Goal: Navigation & Orientation: Find specific page/section

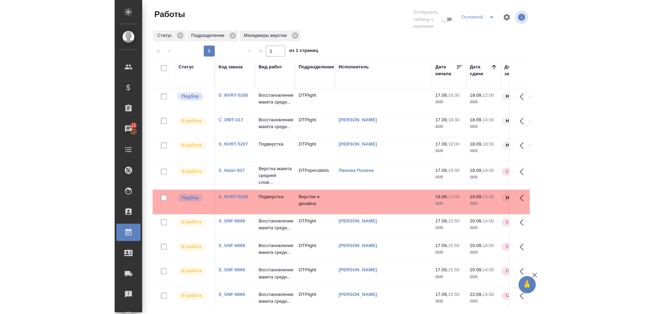
scroll to position [47, 0]
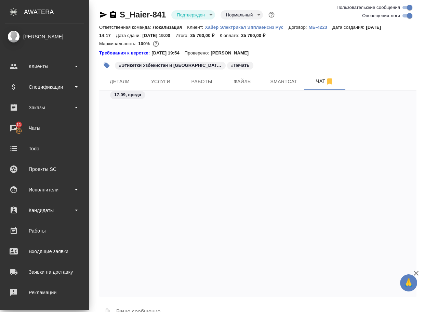
scroll to position [1085, 0]
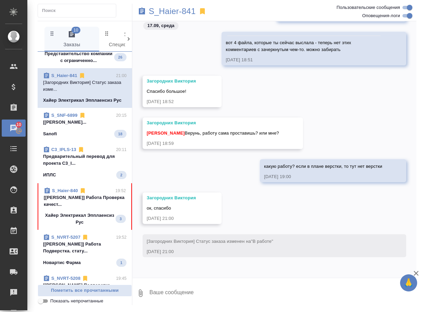
scroll to position [34, 0]
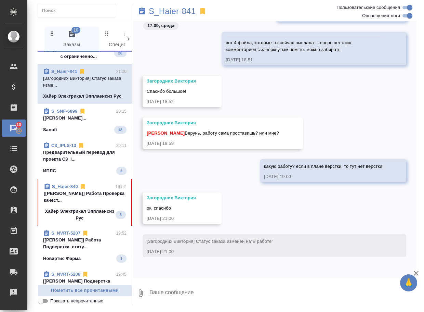
click at [62, 218] on span "S_Haier-840 19:52 [Румянцева Дарья] Работа Проверка качест... Хайер Электрикал …" at bounding box center [85, 202] width 82 height 38
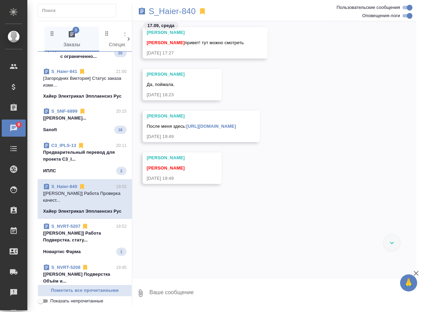
scroll to position [30132, 0]
